Goal: Navigation & Orientation: Find specific page/section

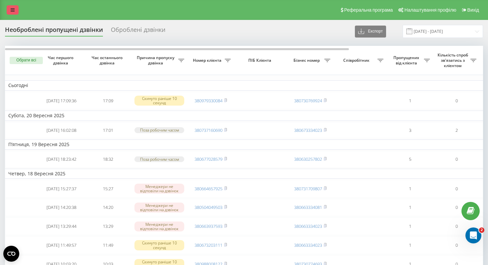
click at [12, 11] on icon at bounding box center [13, 10] width 4 height 5
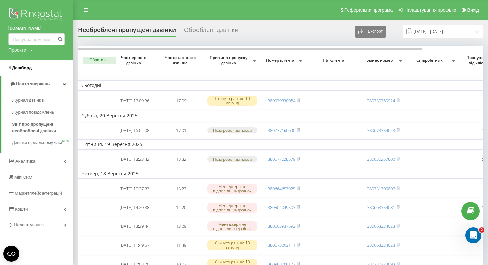
click at [20, 70] on span "Дашборд" at bounding box center [22, 67] width 20 height 5
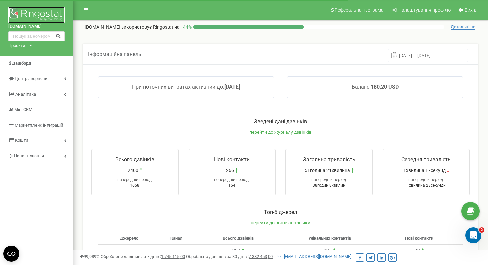
click at [38, 19] on img at bounding box center [36, 15] width 56 height 17
